Goal: Obtain resource: Obtain resource

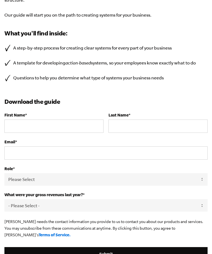
scroll to position [160, 0]
type input "[PERSON_NAME]"
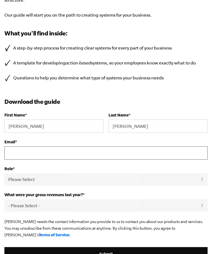
click at [121, 153] on input "Email *" at bounding box center [105, 152] width 203 height 13
type input "FureyTeam@gmail.com"
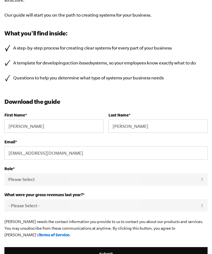
click at [106, 180] on select "Please Select Owner Partner / Co-Owner Executive Employee / Other" at bounding box center [105, 179] width 203 height 12
select select "Owner"
click at [116, 207] on select "- Please Select - 0-75K 76-150K 151-275K 276-500K 501-750K 751-1M 1-2.5M 2.5-5M…" at bounding box center [105, 205] width 203 height 12
select select "151-275K"
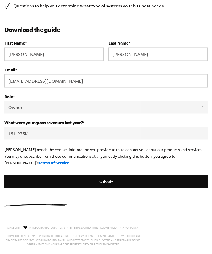
scroll to position [241, 0]
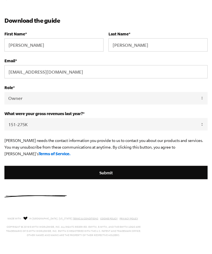
click at [113, 166] on input "Submit" at bounding box center [105, 172] width 203 height 13
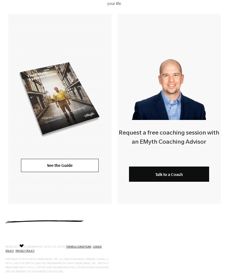
scroll to position [121, 0]
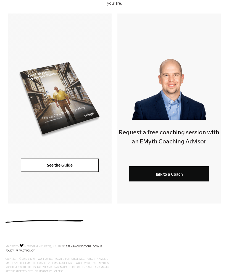
click at [76, 165] on link "See the Guide" at bounding box center [60, 165] width 78 height 13
